Goal: Transaction & Acquisition: Purchase product/service

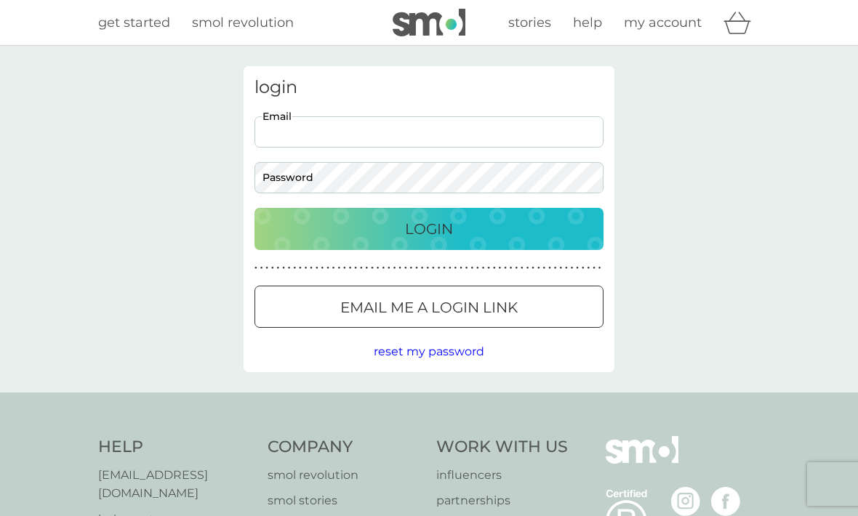
type input "helenkeenor@btinternet.com"
click at [429, 228] on button "Login" at bounding box center [428, 229] width 349 height 42
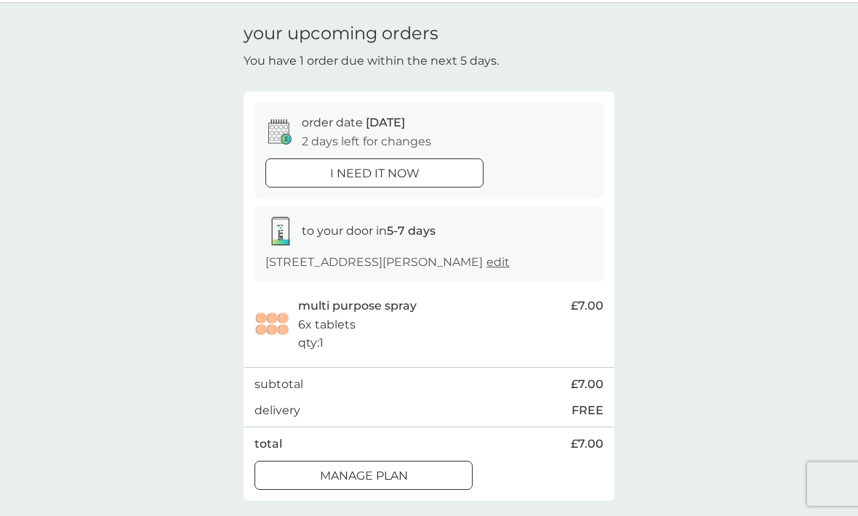
scroll to position [44, 0]
click at [359, 172] on div at bounding box center [374, 172] width 52 height 15
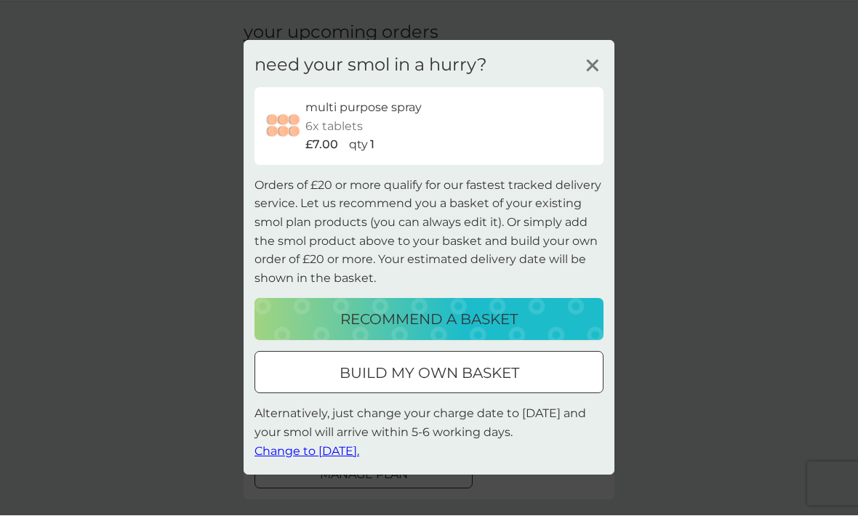
scroll to position [44, 0]
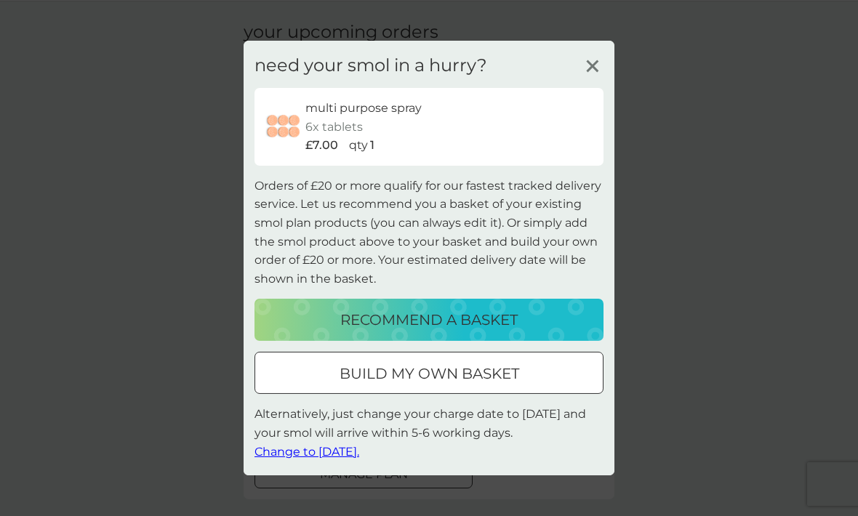
click at [276, 455] on span "Change to tomorrow." at bounding box center [306, 451] width 105 height 14
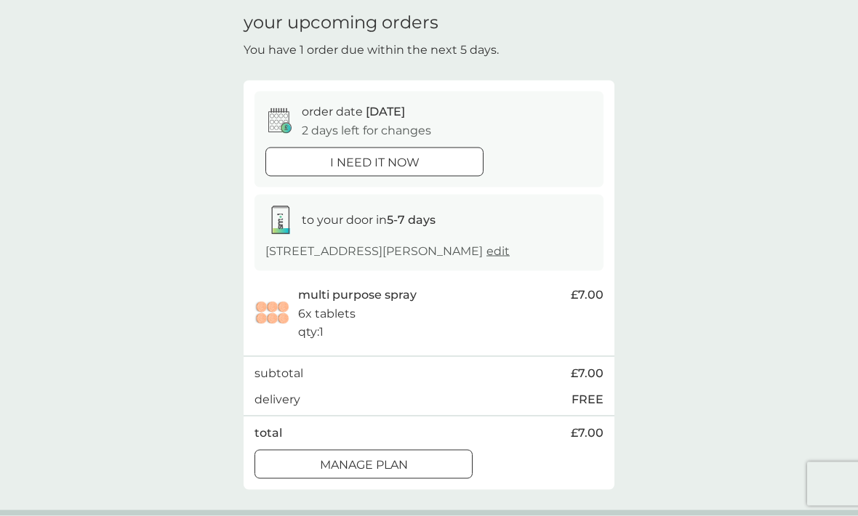
scroll to position [0, 0]
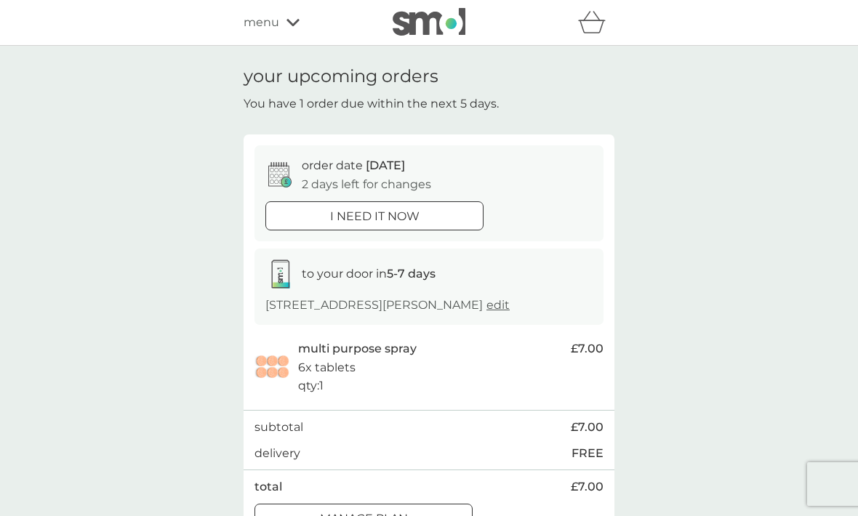
click at [589, 32] on icon "basket" at bounding box center [592, 22] width 28 height 23
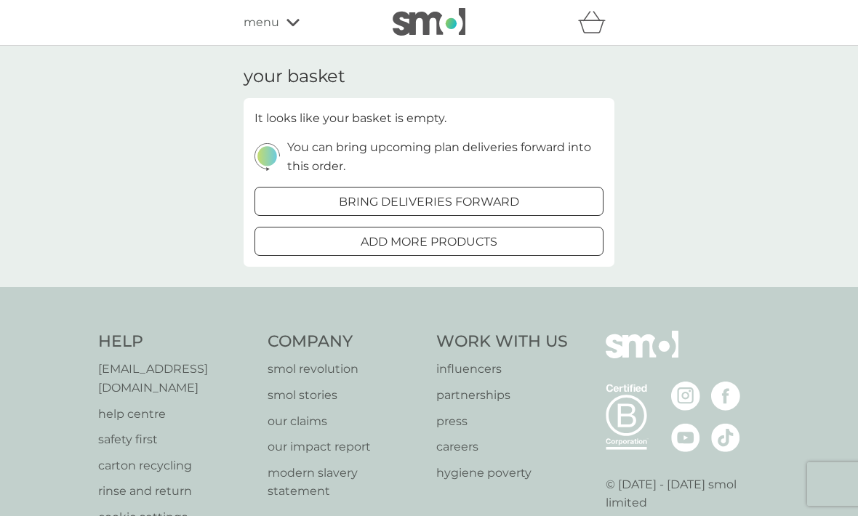
click at [354, 202] on p "bring deliveries forward" at bounding box center [429, 202] width 180 height 19
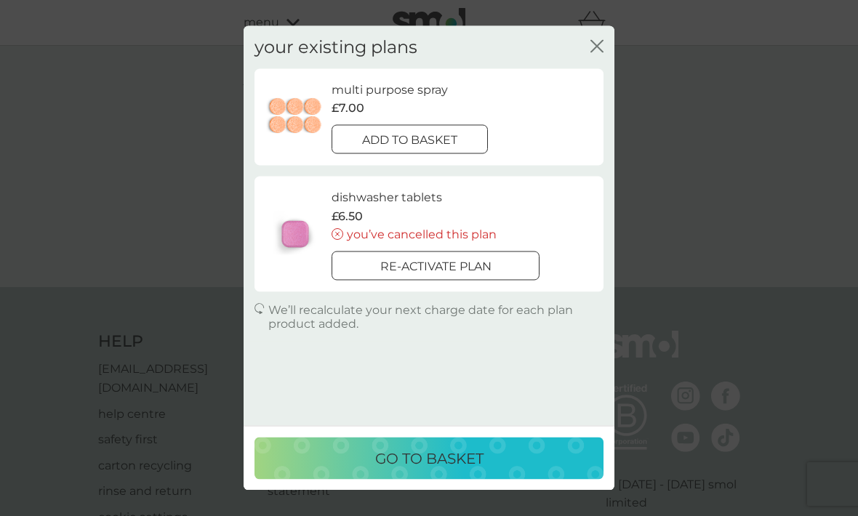
click at [375, 130] on p "add to basket" at bounding box center [409, 139] width 95 height 19
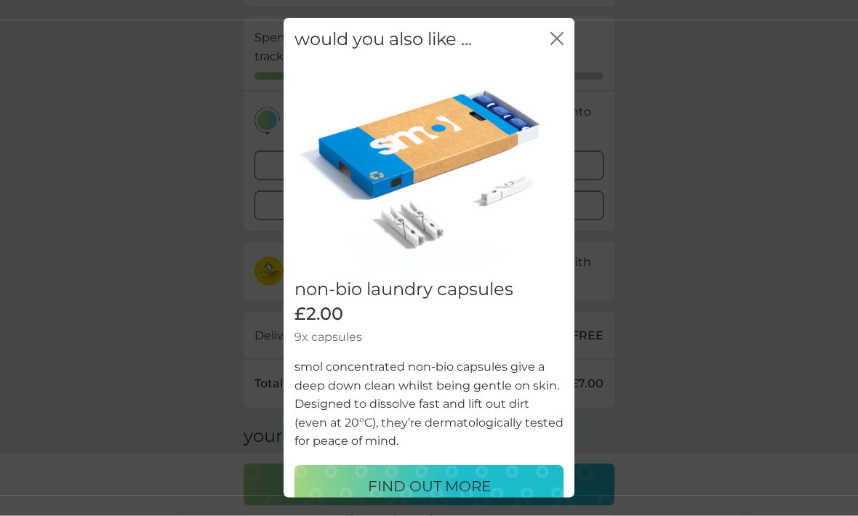
scroll to position [210, 0]
click at [562, 45] on icon "close" at bounding box center [556, 38] width 13 height 13
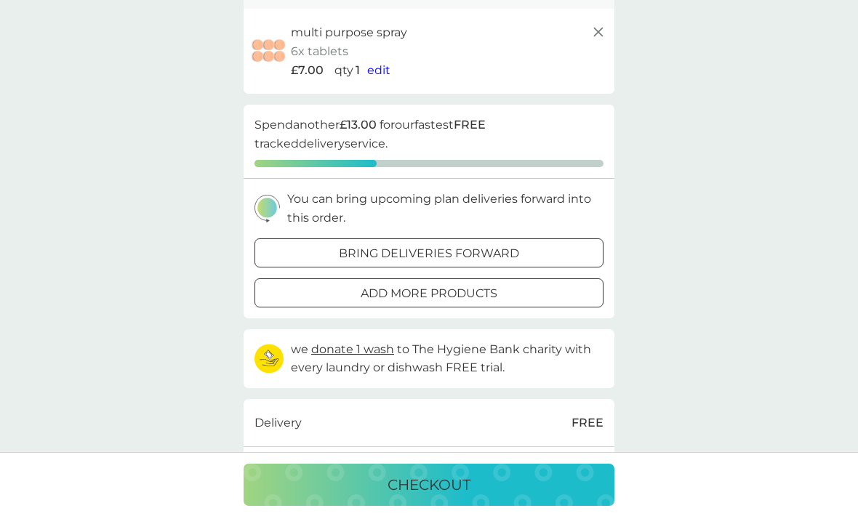
scroll to position [121, 0]
click at [370, 252] on p "bring deliveries forward" at bounding box center [429, 254] width 180 height 19
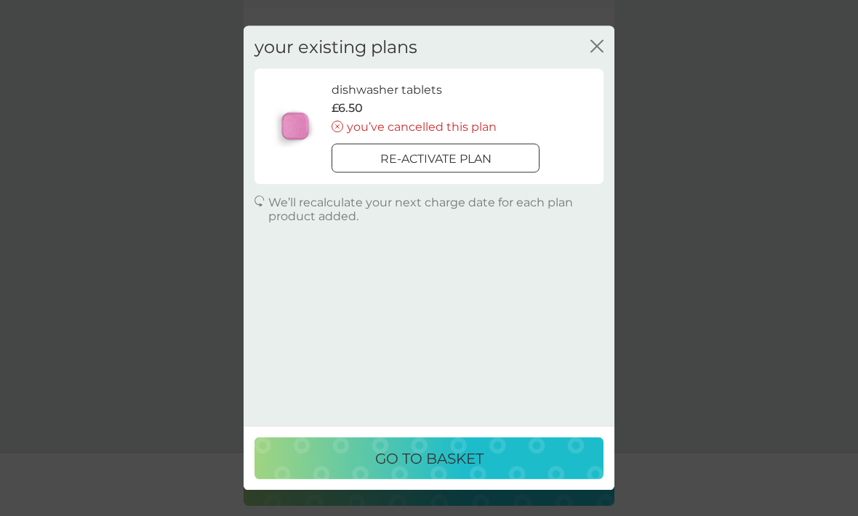
click at [600, 44] on icon "close" at bounding box center [596, 46] width 13 height 13
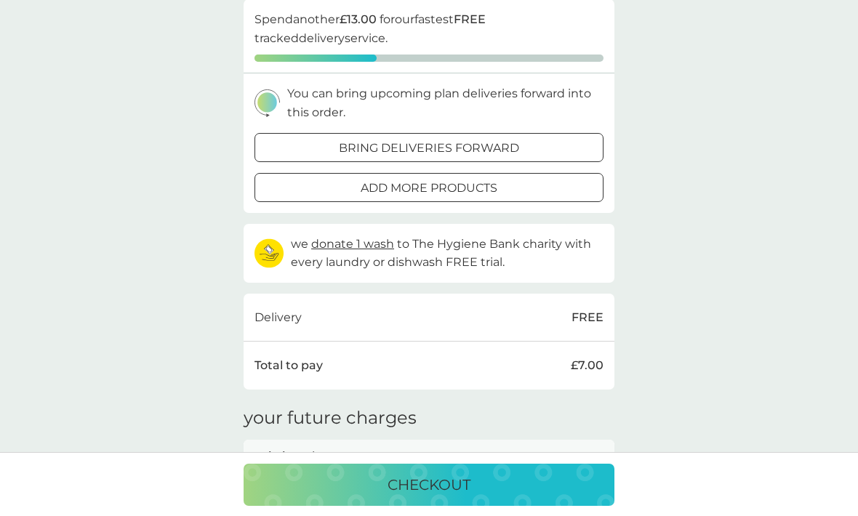
scroll to position [227, 0]
click at [173, 366] on div "your basket existing plan products multi purpose spray 6x tablets £7.00 qty 1 e…" at bounding box center [429, 204] width 858 height 771
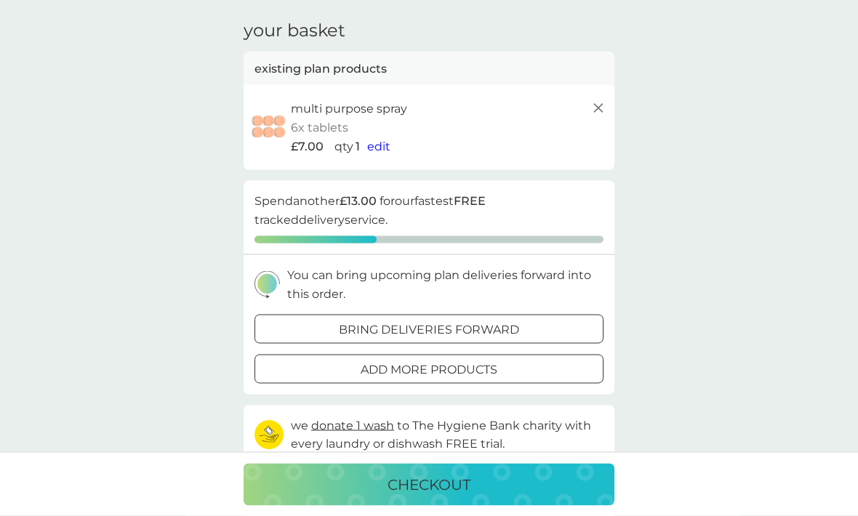
scroll to position [47, 0]
click at [380, 496] on div "checkout" at bounding box center [429, 484] width 342 height 23
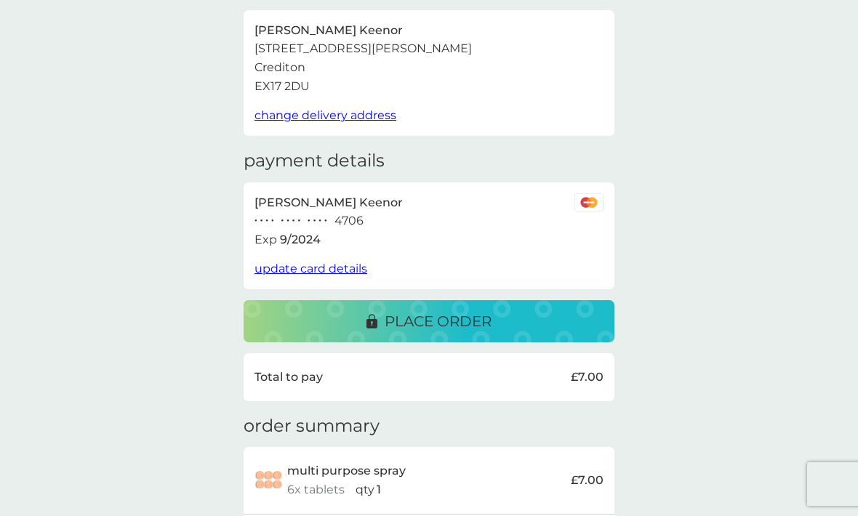
scroll to position [101, 0]
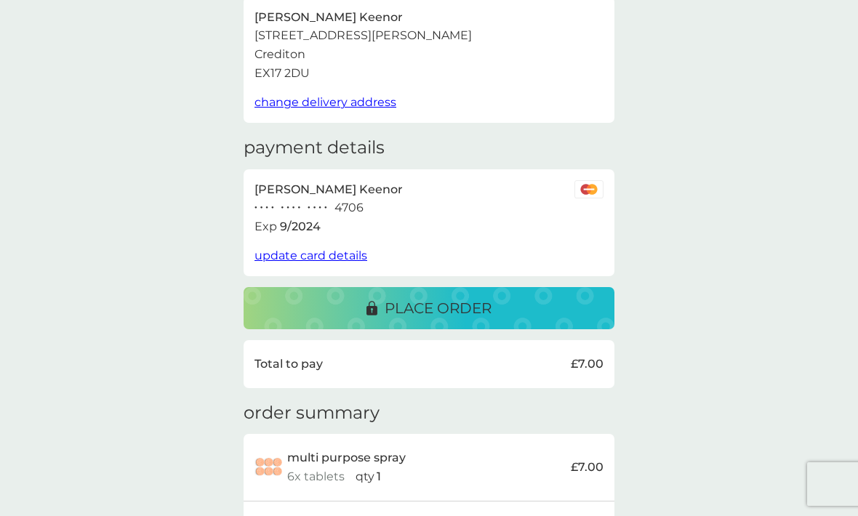
click at [293, 252] on span "update card details" at bounding box center [310, 256] width 113 height 14
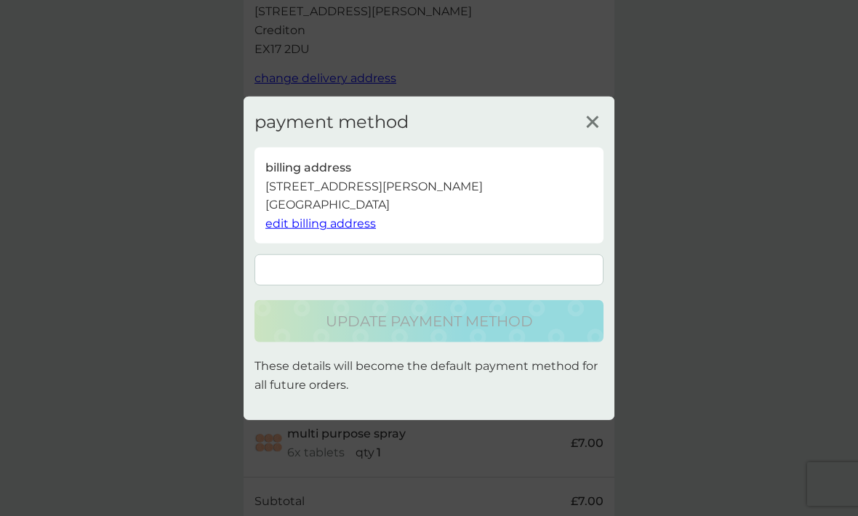
scroll to position [124, 0]
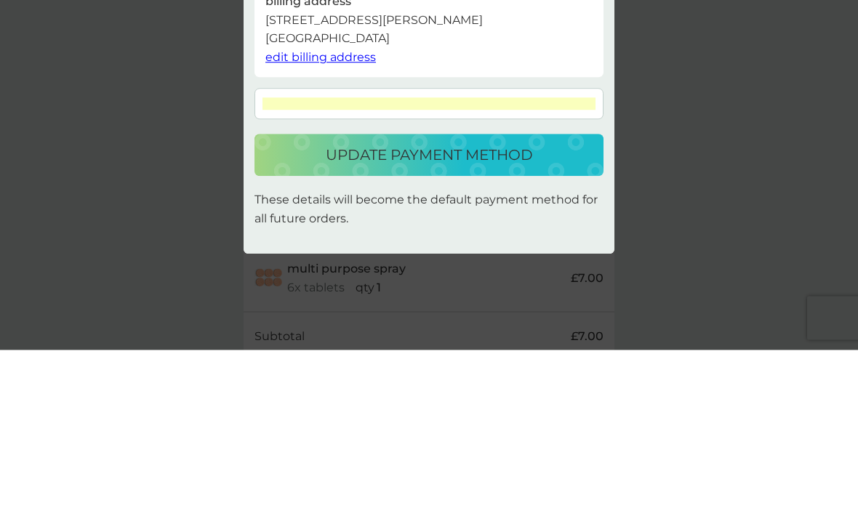
click at [376, 310] on p "update payment method" at bounding box center [429, 321] width 207 height 23
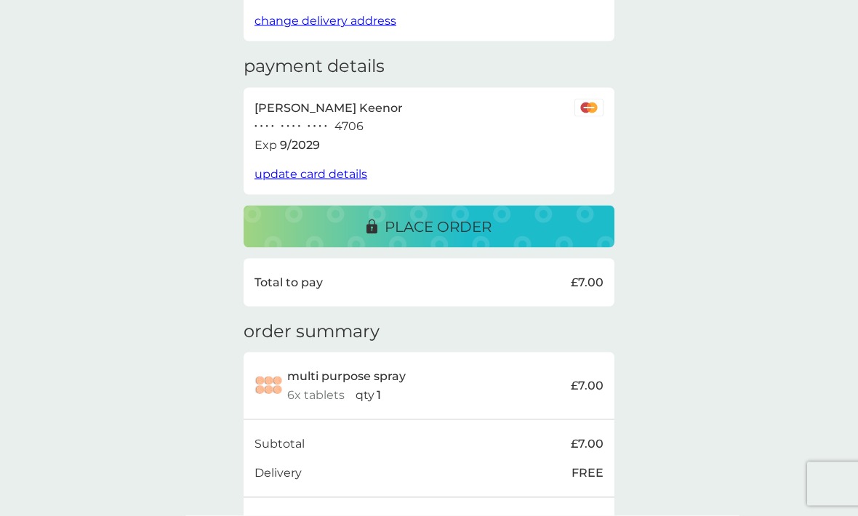
click at [401, 219] on p "place order" at bounding box center [437, 226] width 107 height 23
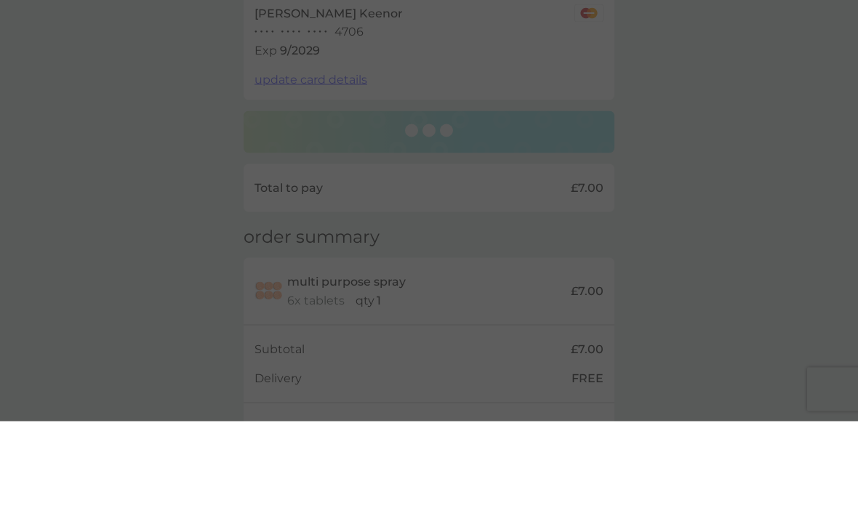
scroll to position [273, 0]
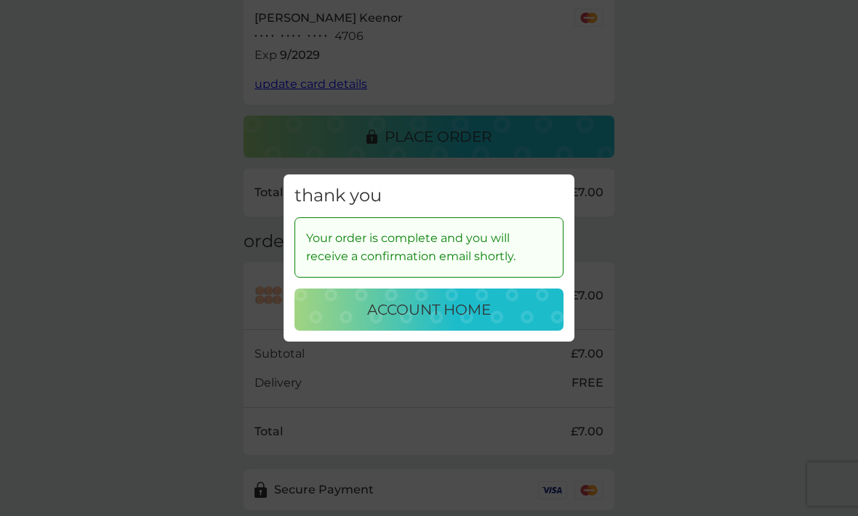
click at [413, 321] on p "account home" at bounding box center [429, 309] width 124 height 23
